Goal: Task Accomplishment & Management: Manage account settings

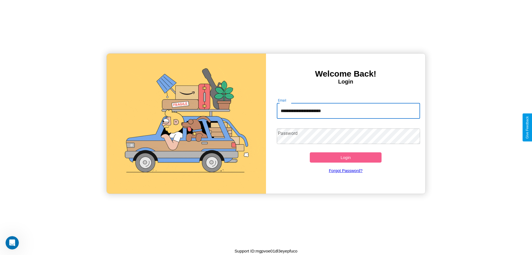
type input "**********"
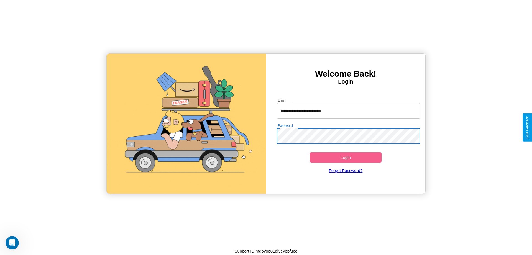
click at [345, 157] on button "Login" at bounding box center [346, 157] width 72 height 10
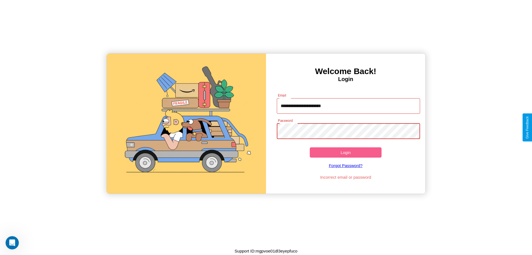
click at [345, 152] on button "Login" at bounding box center [346, 152] width 72 height 10
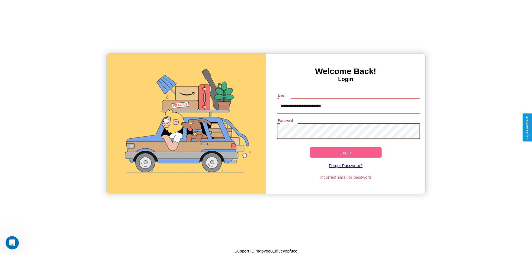
click at [345, 152] on button "Login" at bounding box center [346, 152] width 72 height 10
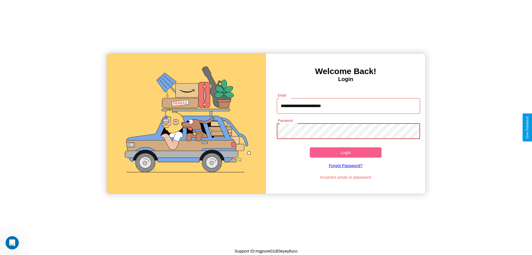
click at [345, 152] on button "Login" at bounding box center [346, 152] width 72 height 10
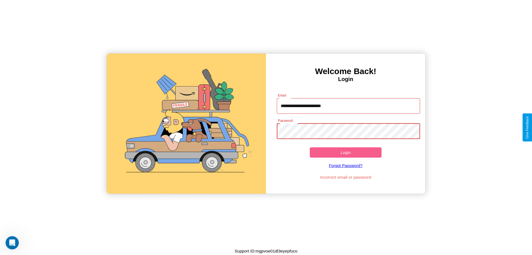
click at [345, 152] on button "Login" at bounding box center [346, 152] width 72 height 10
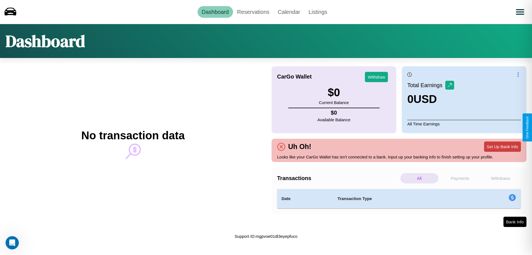
click at [502, 146] on button "Set Up Bank Info" at bounding box center [502, 146] width 37 height 10
